Goal: Task Accomplishment & Management: Use online tool/utility

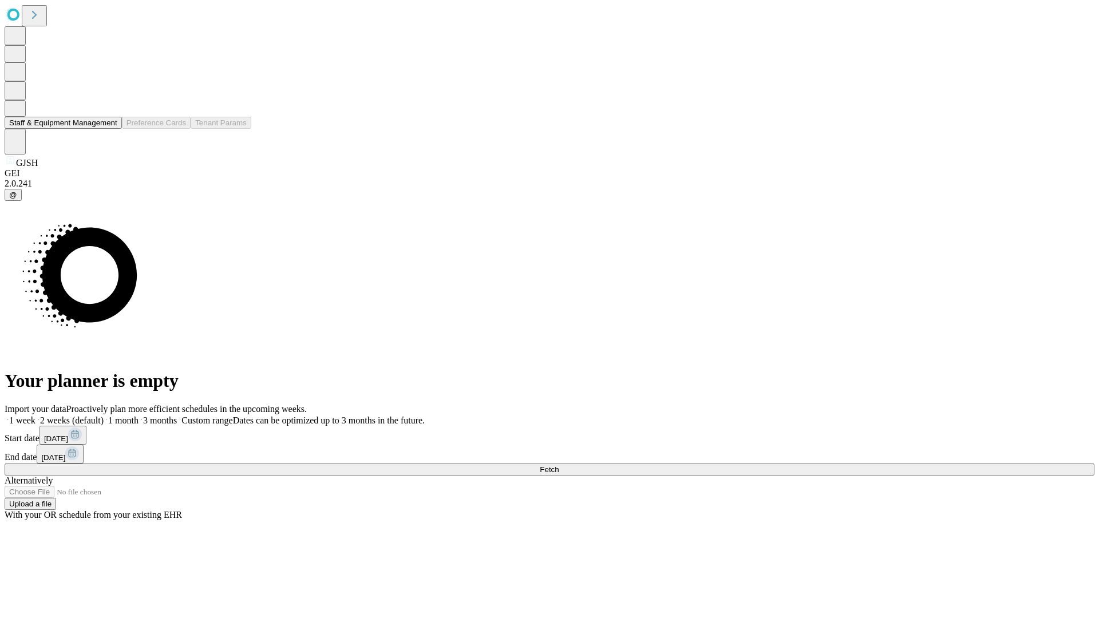
click at [109, 129] on button "Staff & Equipment Management" at bounding box center [63, 123] width 117 height 12
